Goal: Transaction & Acquisition: Purchase product/service

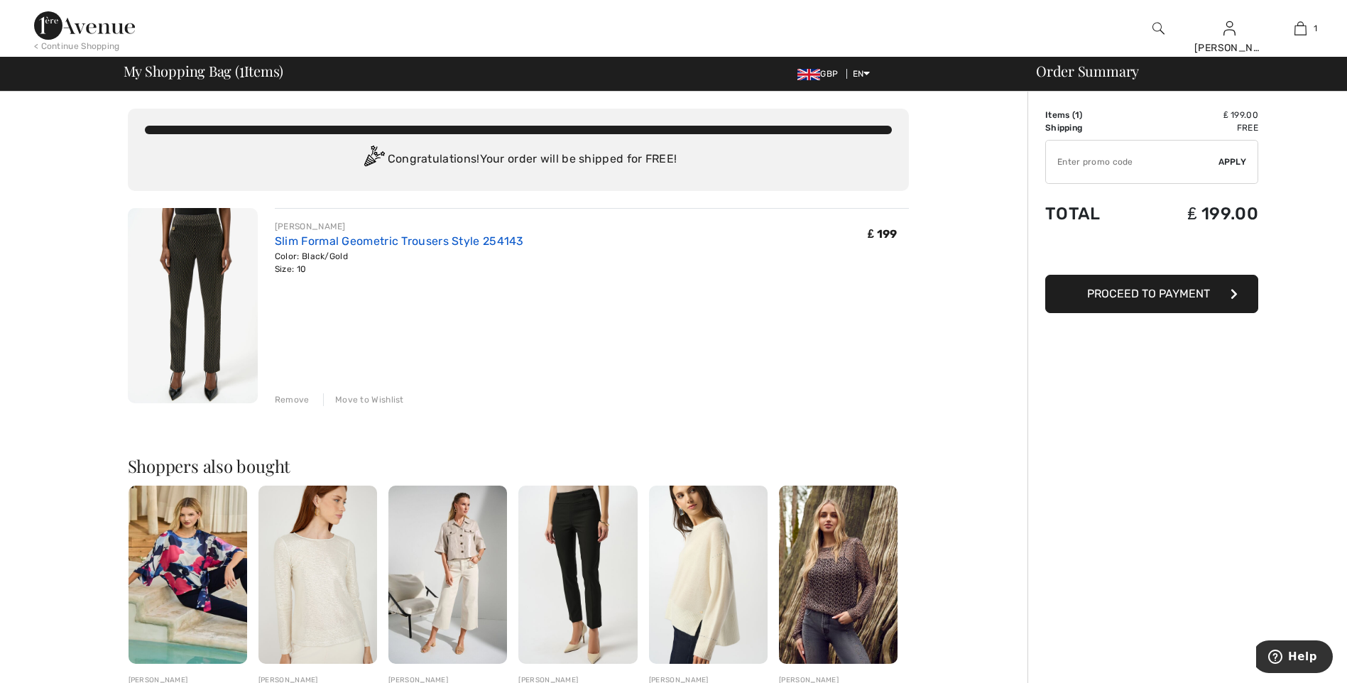
click at [315, 242] on link "Slim Formal Geometric Trousers Style 254143" at bounding box center [399, 240] width 249 height 13
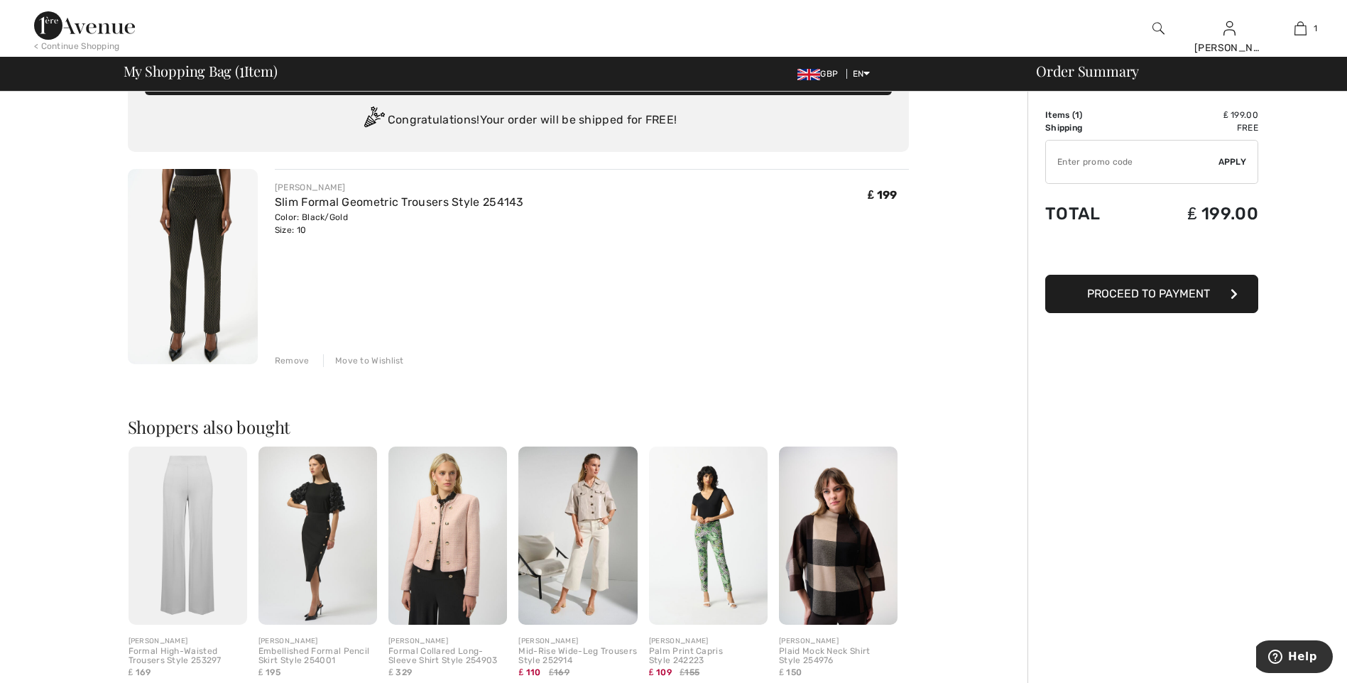
scroll to position [71, 0]
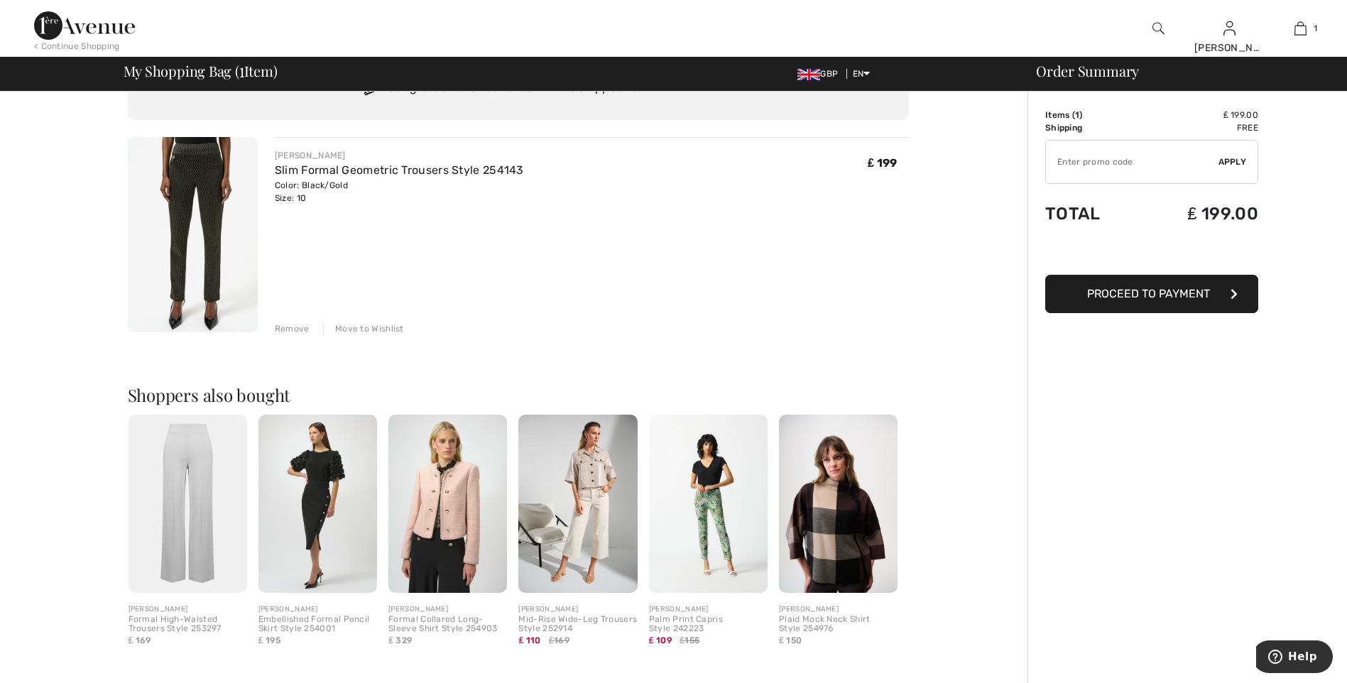
click at [1130, 292] on span "Proceed to Payment" at bounding box center [1148, 293] width 123 height 13
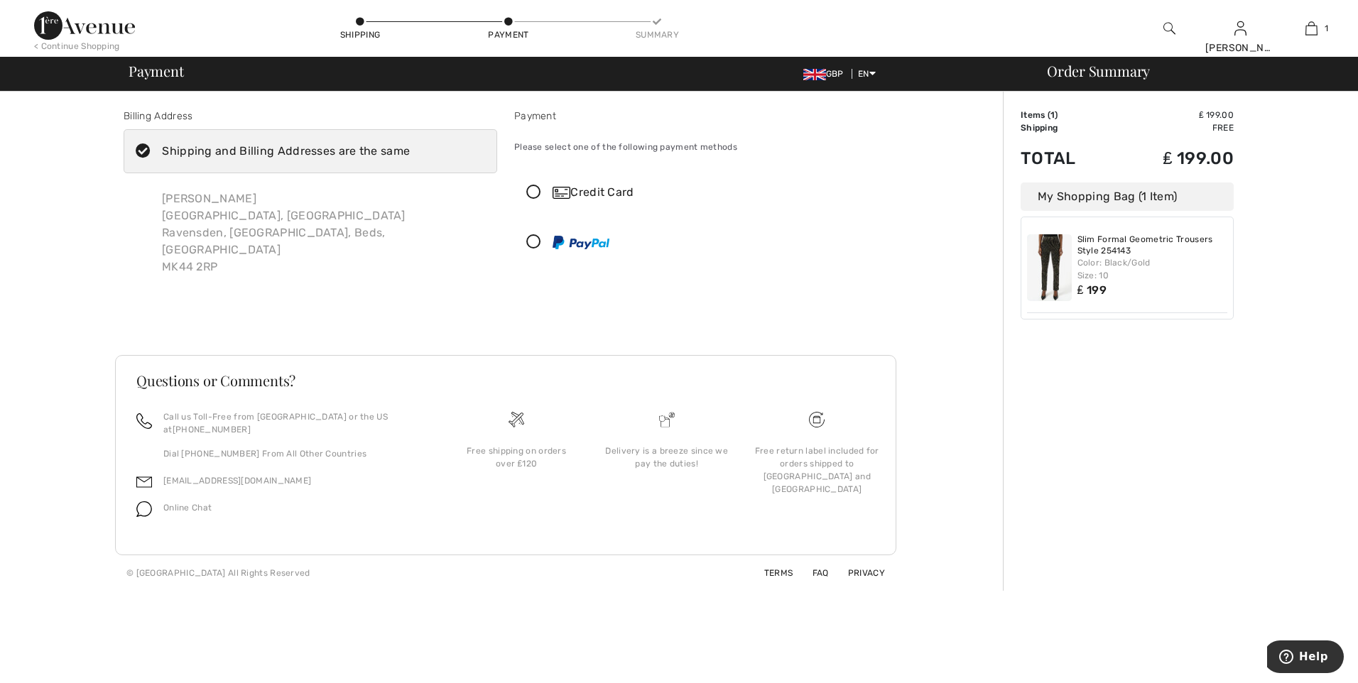
click at [536, 239] on icon at bounding box center [534, 242] width 38 height 15
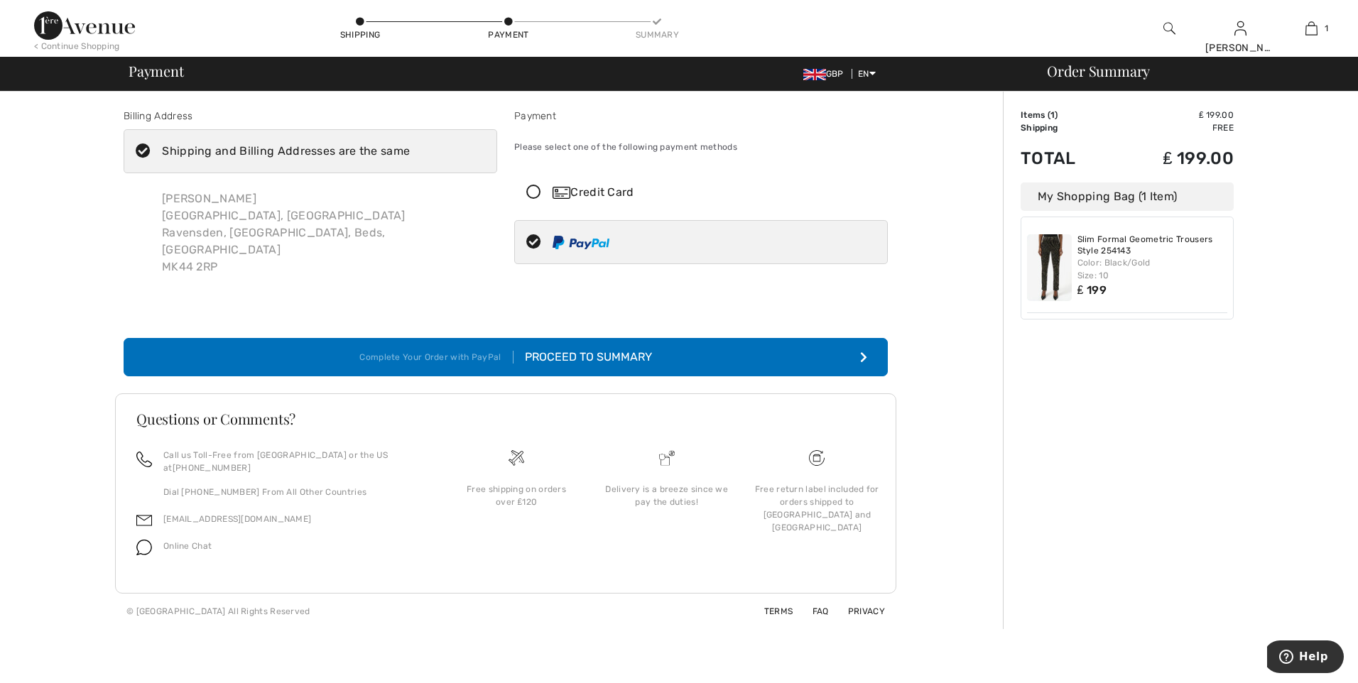
click at [584, 349] on div "Proceed to Summary" at bounding box center [582, 357] width 138 height 17
